Goal: Task Accomplishment & Management: Use online tool/utility

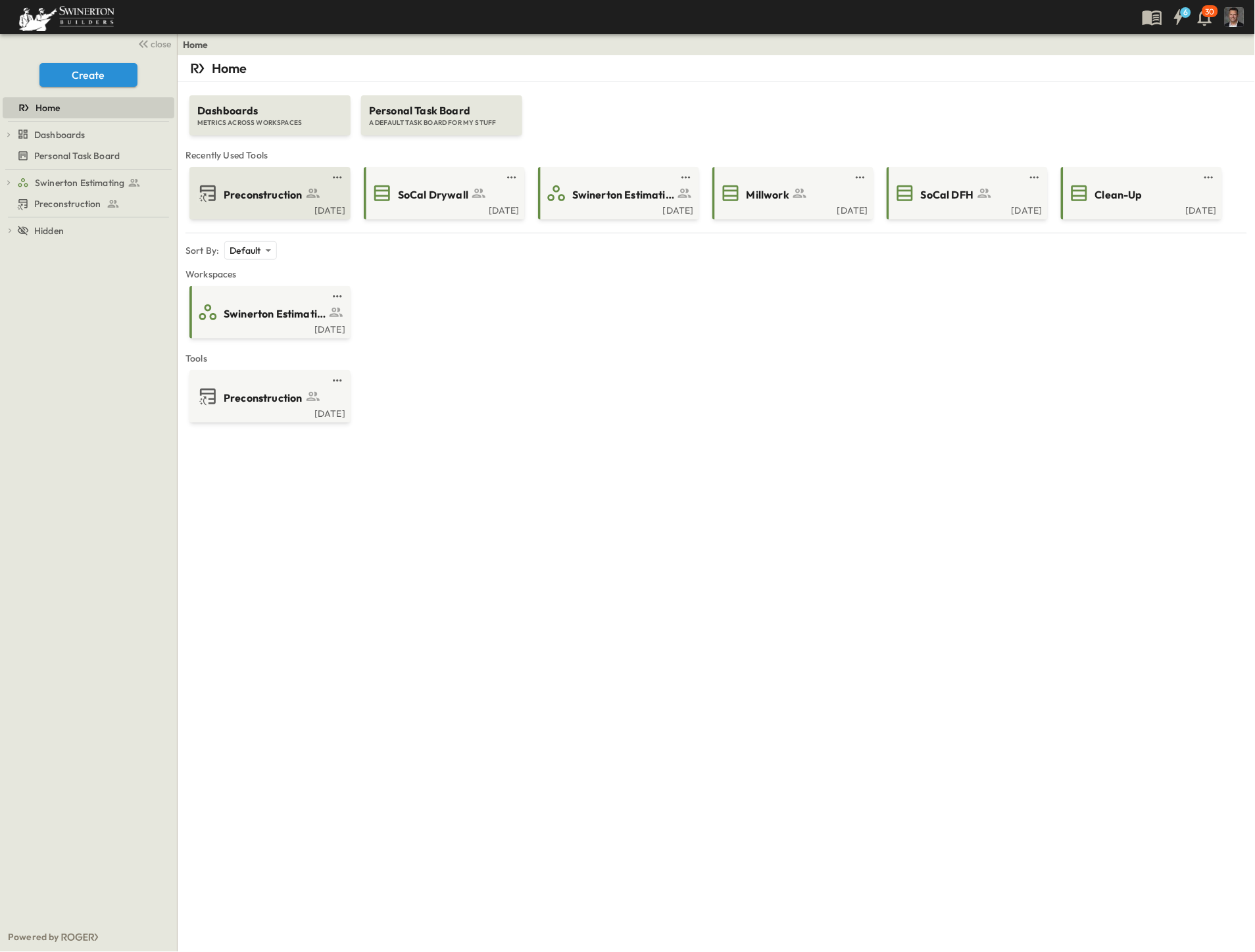
click at [288, 199] on span "Preconstruction" at bounding box center [263, 195] width 79 height 16
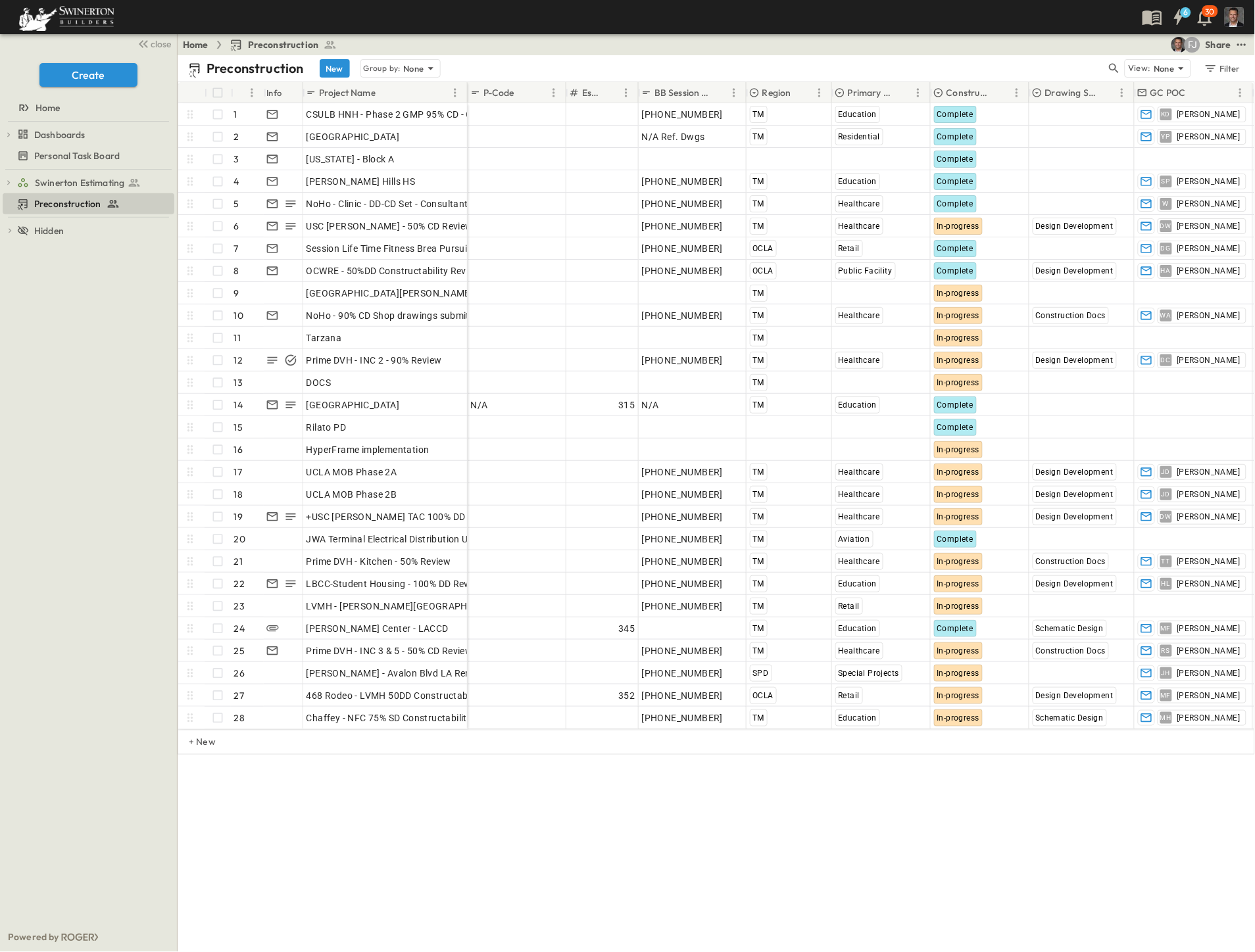
click at [61, 818] on div "Swinerton Estimating SoCal Division 10 Specialties SoCal Acoustical Firestoppin…" at bounding box center [88, 546] width 177 height 753
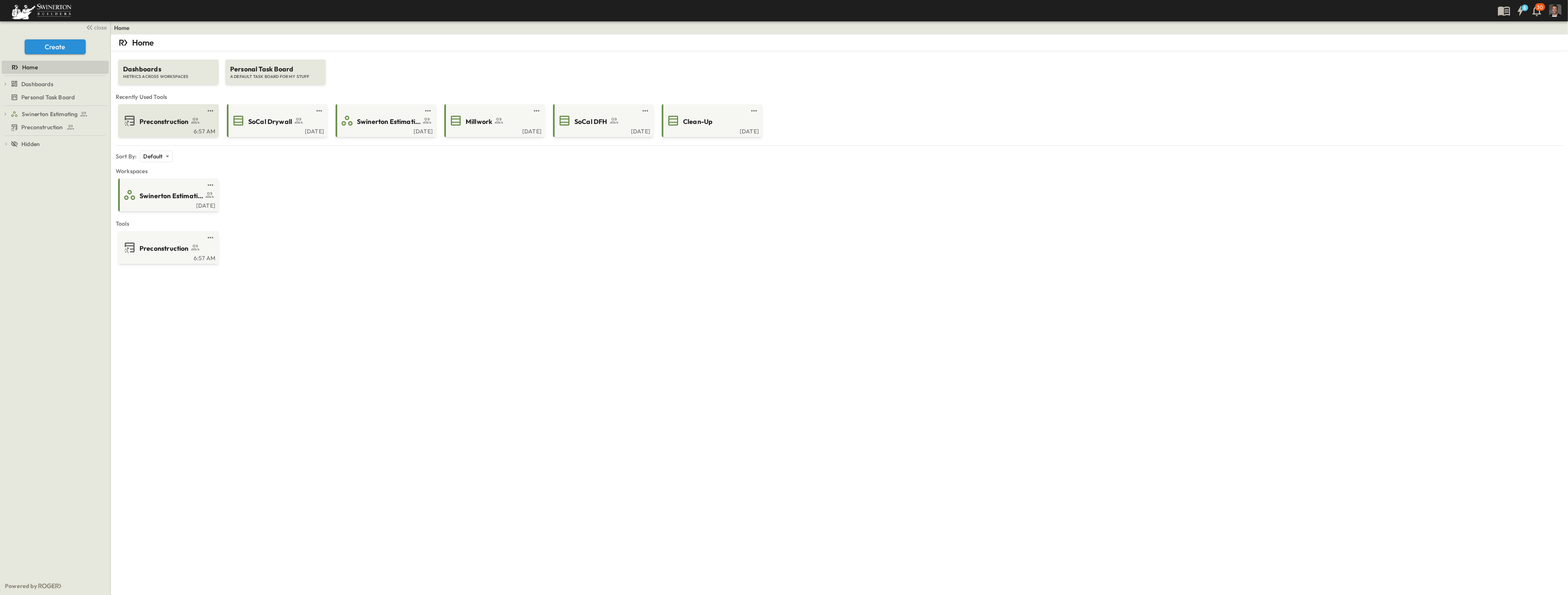
click at [141, 129] on div "6:57 AM" at bounding box center [167, 130] width 96 height 7
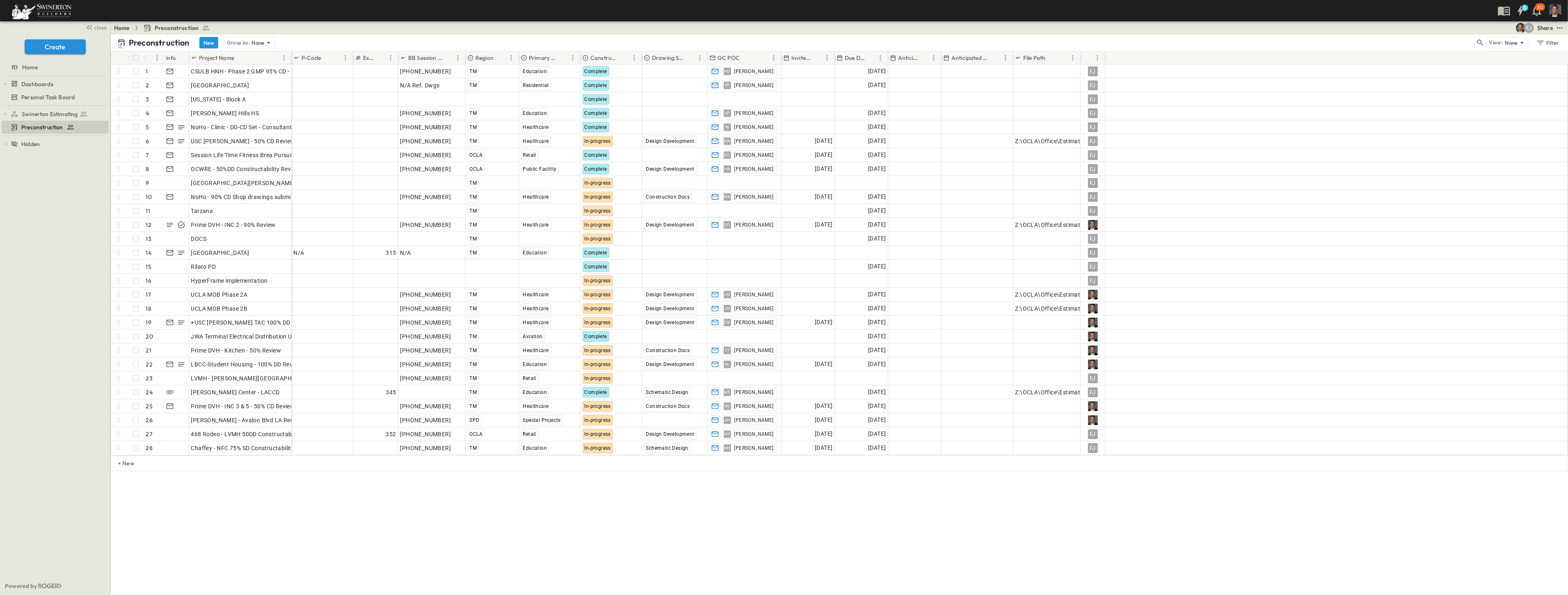
click at [850, 57] on p "Due Date" at bounding box center [855, 57] width 20 height 8
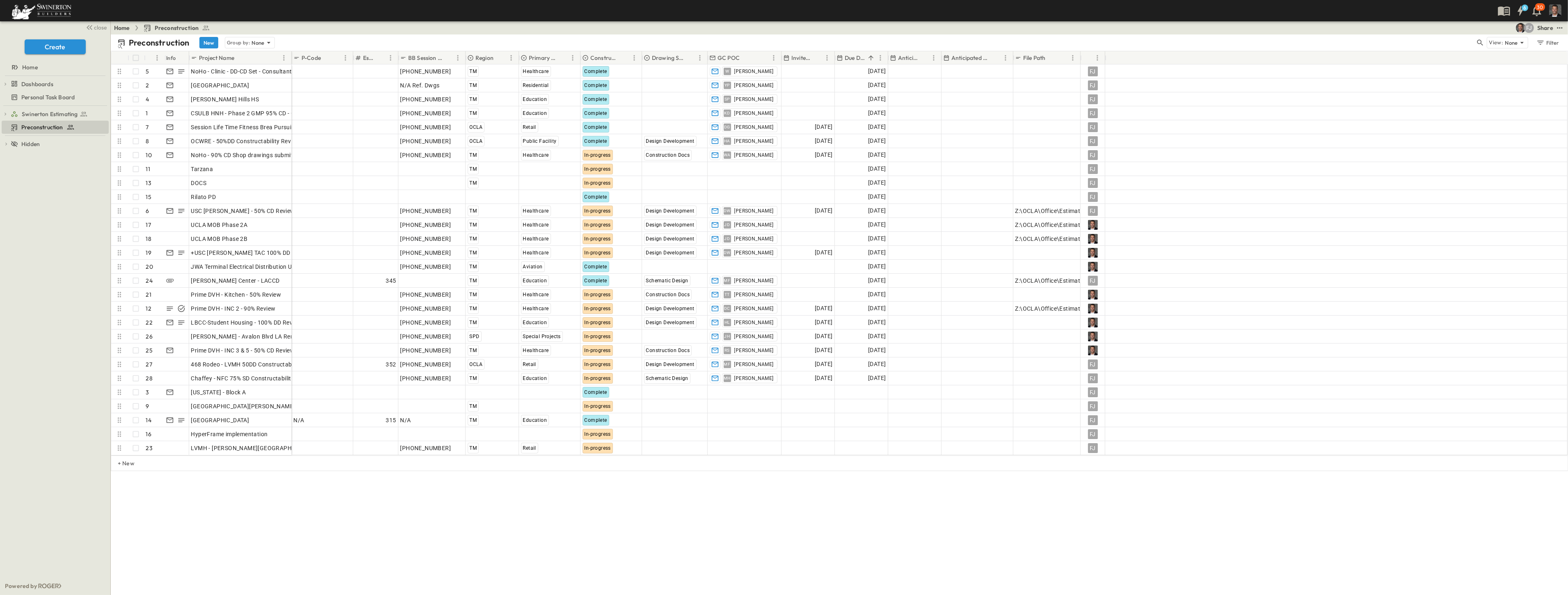
click at [850, 57] on p "Due Date" at bounding box center [855, 57] width 20 height 8
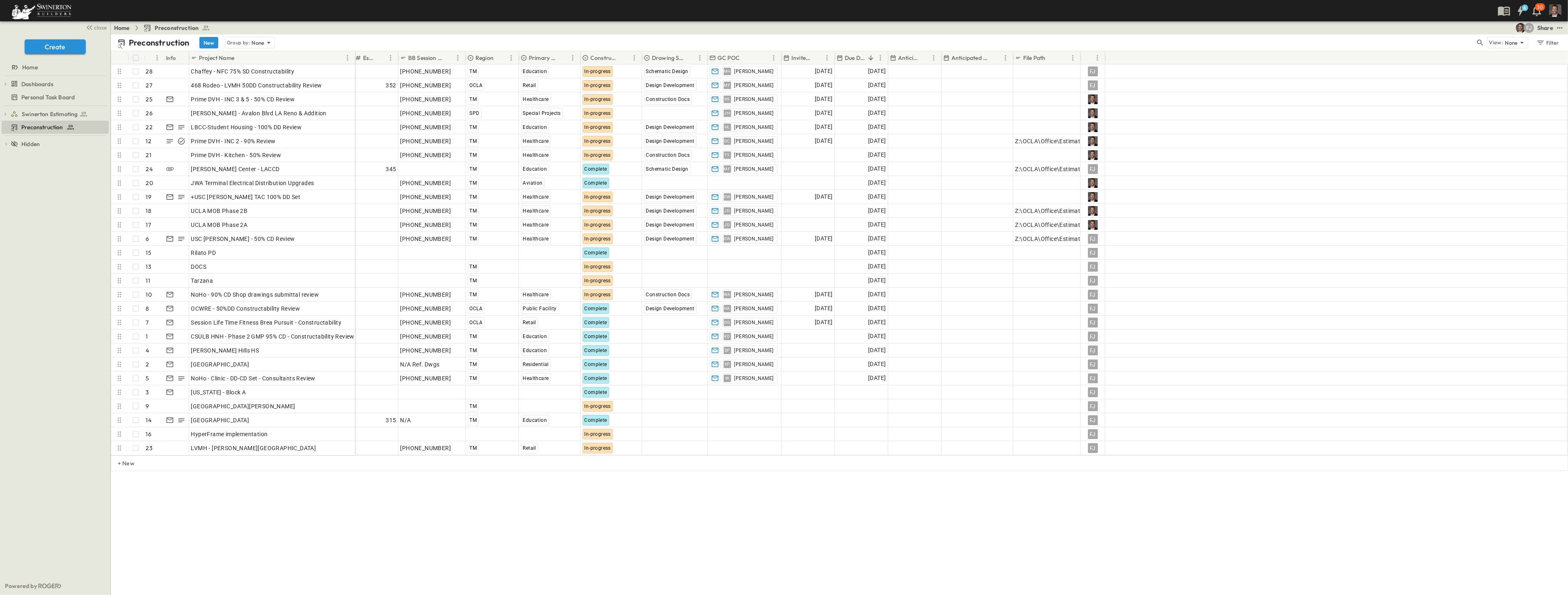
drag, startPoint x: 290, startPoint y: 55, endPoint x: 354, endPoint y: 56, distance: 64.0
click at [354, 56] on div at bounding box center [355, 58] width 8 height 23
